Goal: Task Accomplishment & Management: Use online tool/utility

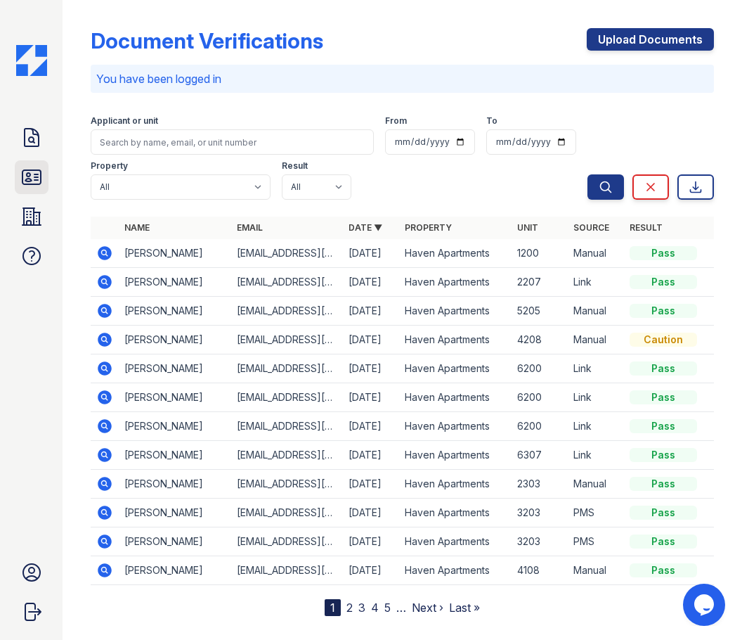
click at [37, 179] on icon at bounding box center [31, 177] width 18 height 14
click at [39, 224] on icon at bounding box center [31, 216] width 18 height 17
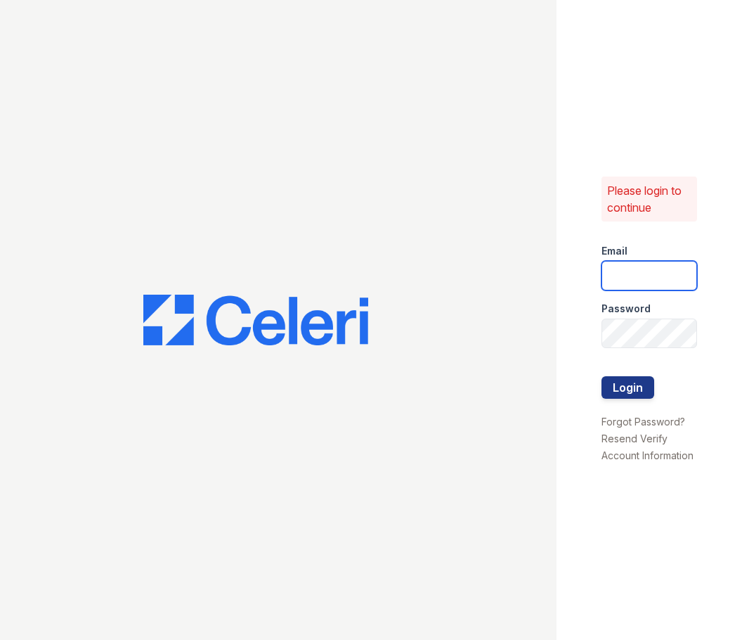
type input "[DOMAIN_NAME][EMAIL_ADDRESS][DOMAIN_NAME]"
click at [626, 389] on button "Login" at bounding box center [628, 387] width 53 height 22
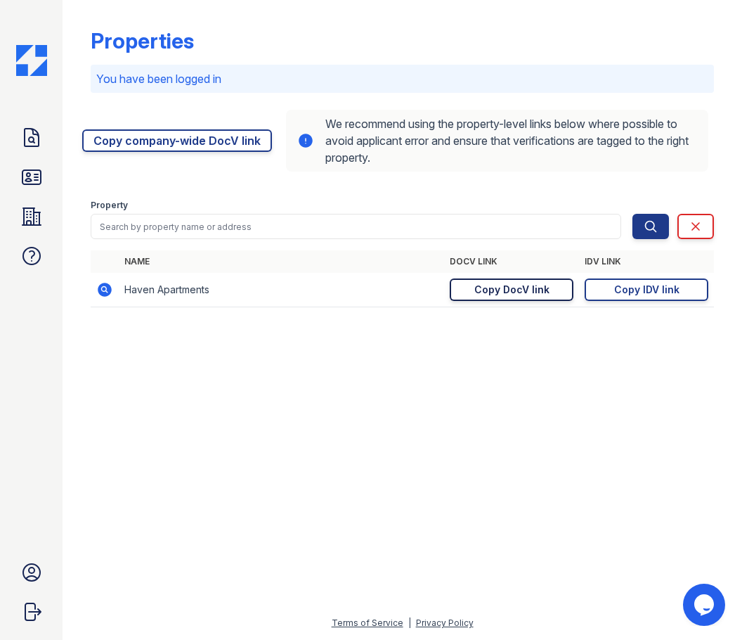
click at [525, 285] on div "Copy DocV link" at bounding box center [512, 290] width 75 height 14
